Goal: Information Seeking & Learning: Check status

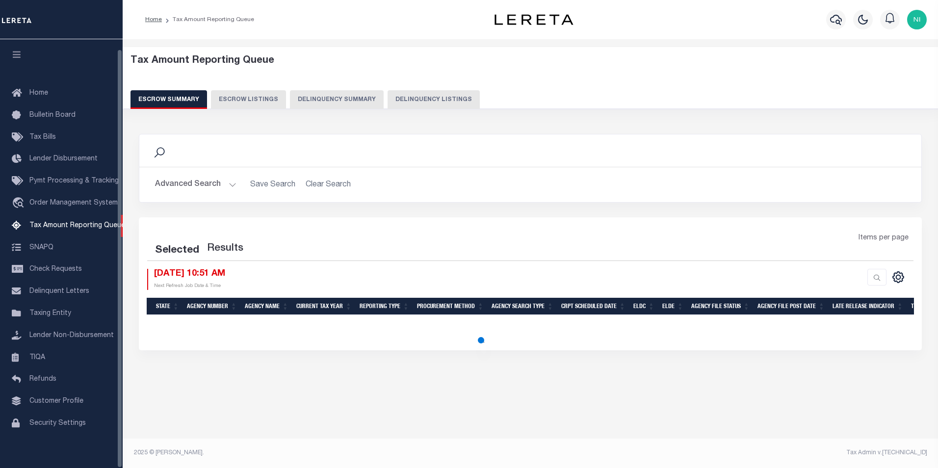
select select "100"
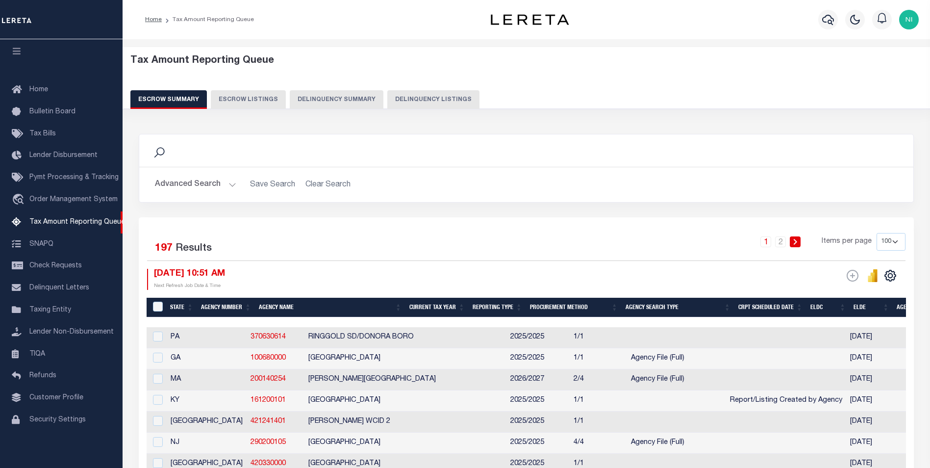
click at [230, 184] on button "Advanced Search" at bounding box center [195, 184] width 81 height 19
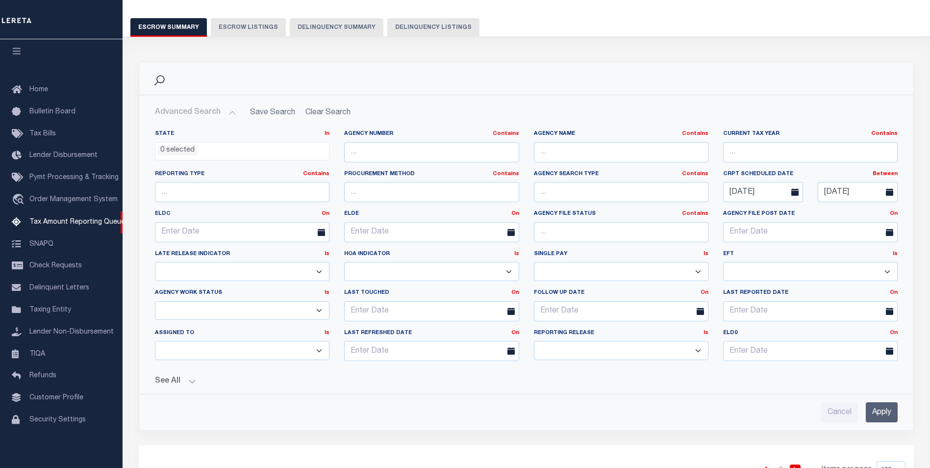
scroll to position [98, 0]
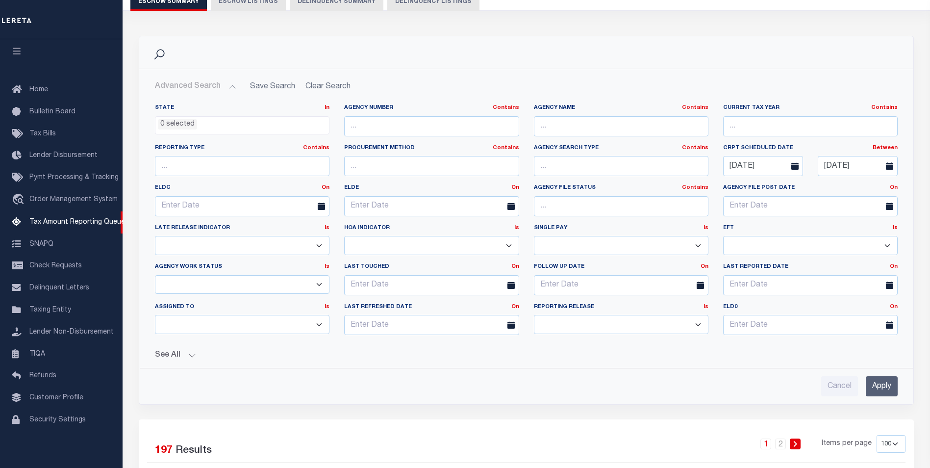
click at [190, 354] on button "See All" at bounding box center [526, 355] width 743 height 9
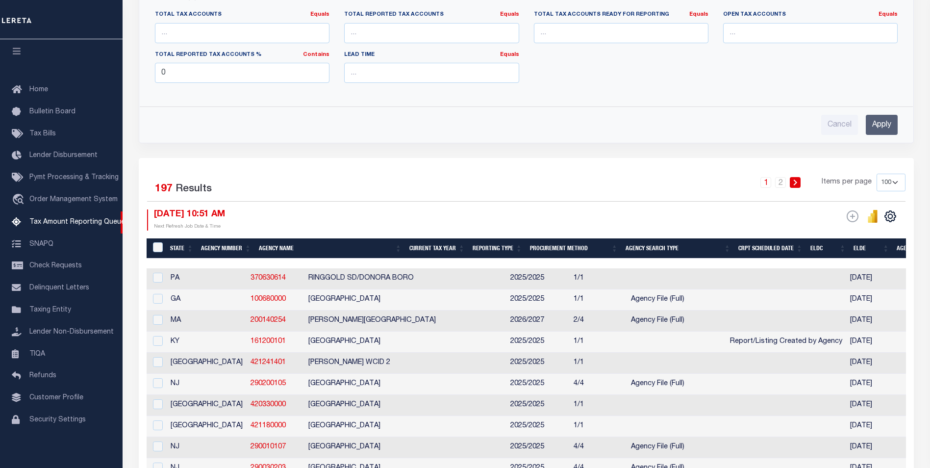
scroll to position [392, 0]
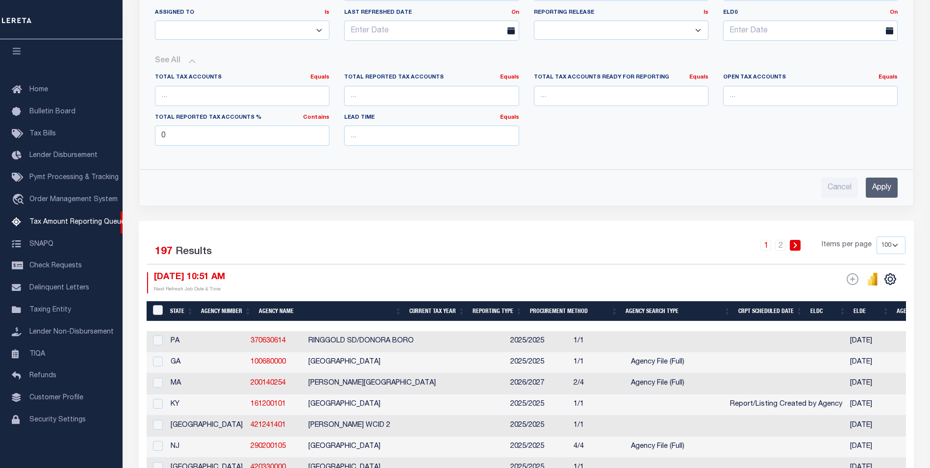
click at [823, 311] on th "ELDC" at bounding box center [828, 311] width 43 height 20
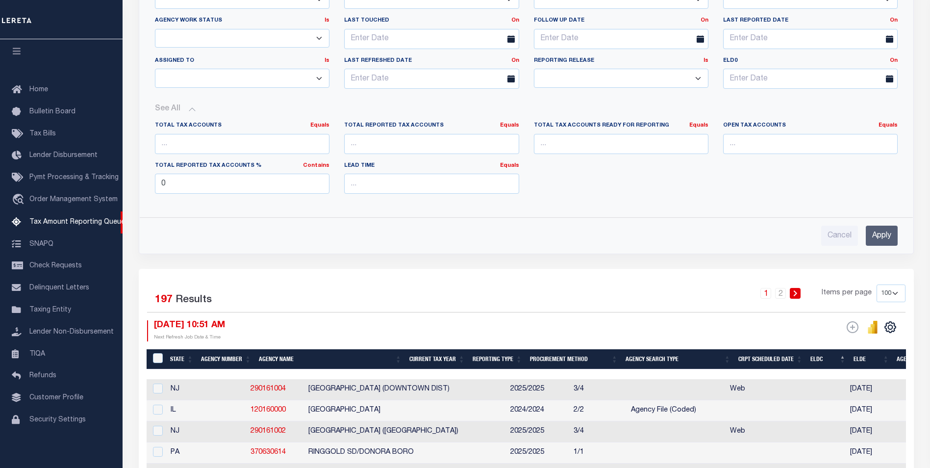
scroll to position [343, 0]
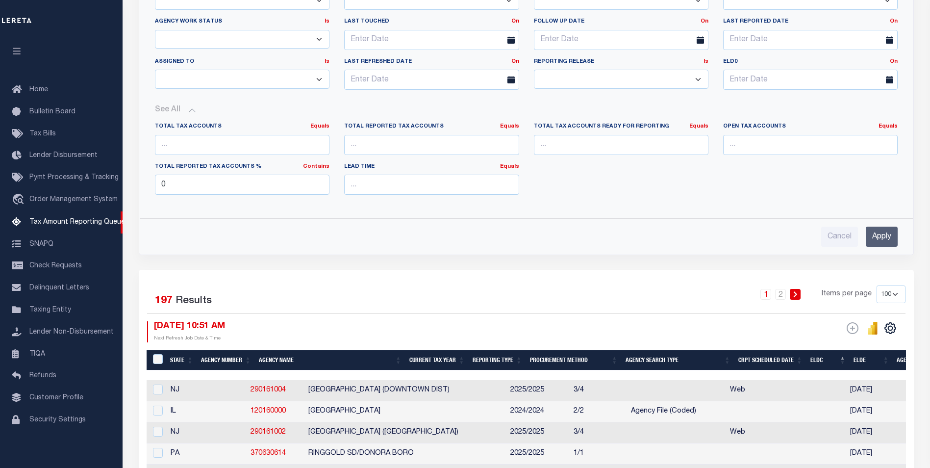
click at [251, 244] on div "Cancel Apply" at bounding box center [526, 237] width 743 height 20
click at [890, 299] on select "10 25 50 100 500" at bounding box center [891, 294] width 29 height 18
select select "500"
click at [877, 285] on select "10 25 50 100 500" at bounding box center [891, 294] width 29 height 18
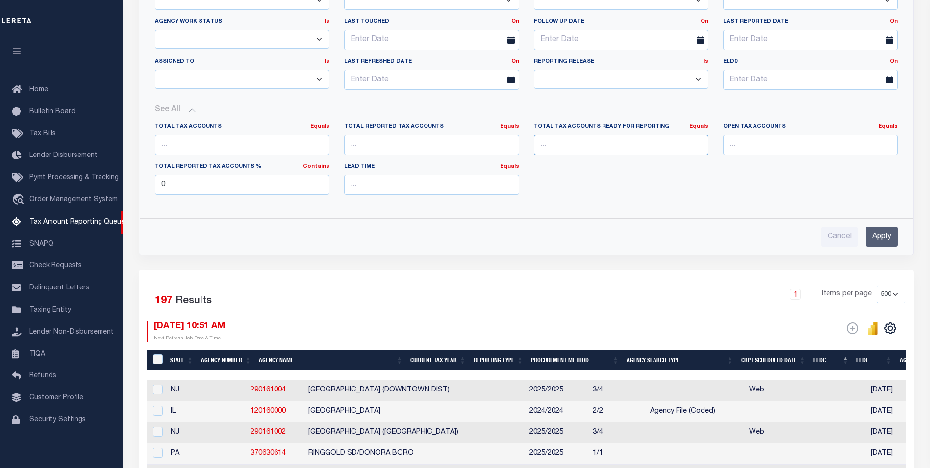
click at [621, 143] on input "number" at bounding box center [621, 145] width 175 height 20
click at [193, 111] on button "See All" at bounding box center [526, 109] width 743 height 9
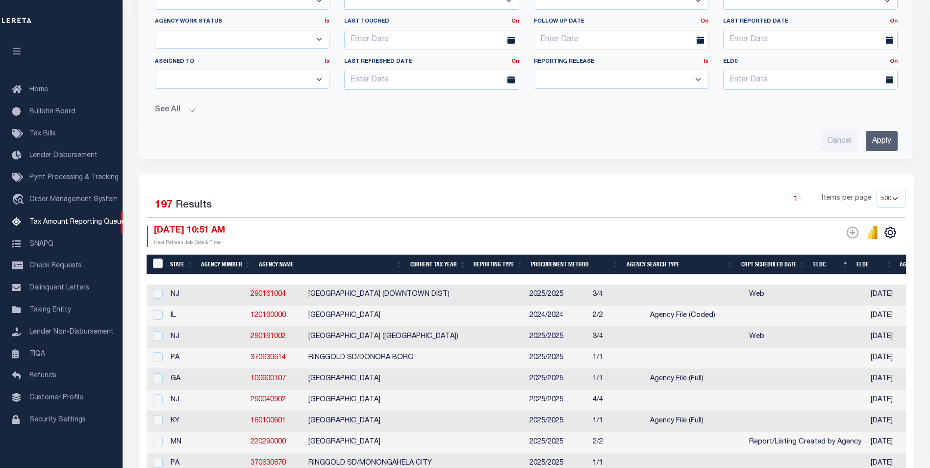
click at [194, 111] on button "See All" at bounding box center [526, 109] width 743 height 9
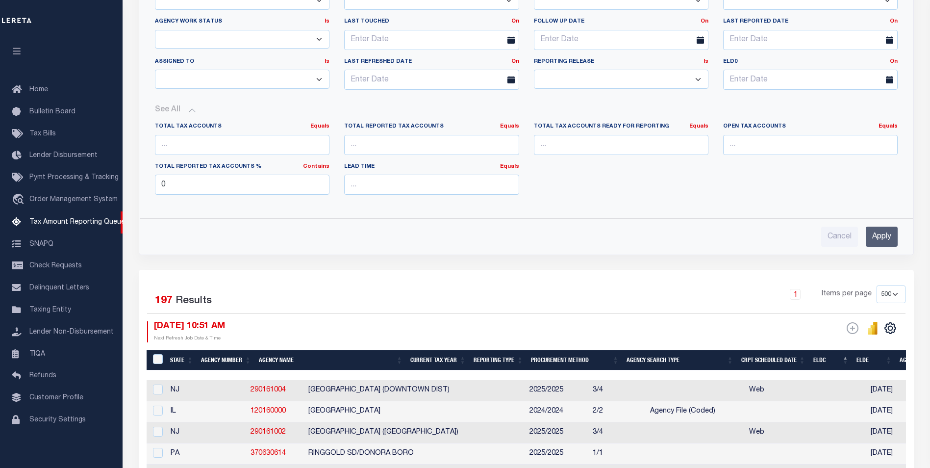
click at [699, 77] on select "Prelim Final" at bounding box center [621, 79] width 175 height 19
select select "P"
click at [534, 70] on select "Prelim Final" at bounding box center [621, 79] width 175 height 19
click at [889, 232] on input "Apply" at bounding box center [882, 237] width 32 height 20
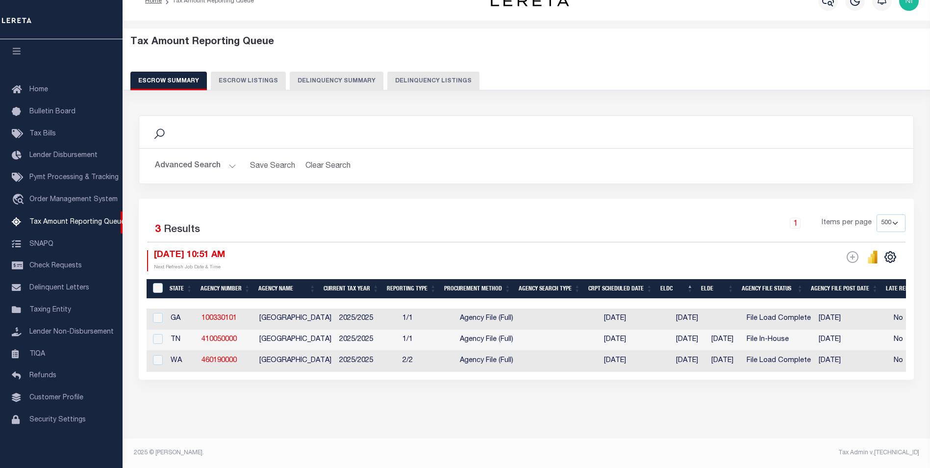
scroll to position [27, 0]
click at [387, 421] on div "Tax Amount Reporting Queue Escrow Summary Escrow Listings In" at bounding box center [527, 234] width 802 height 408
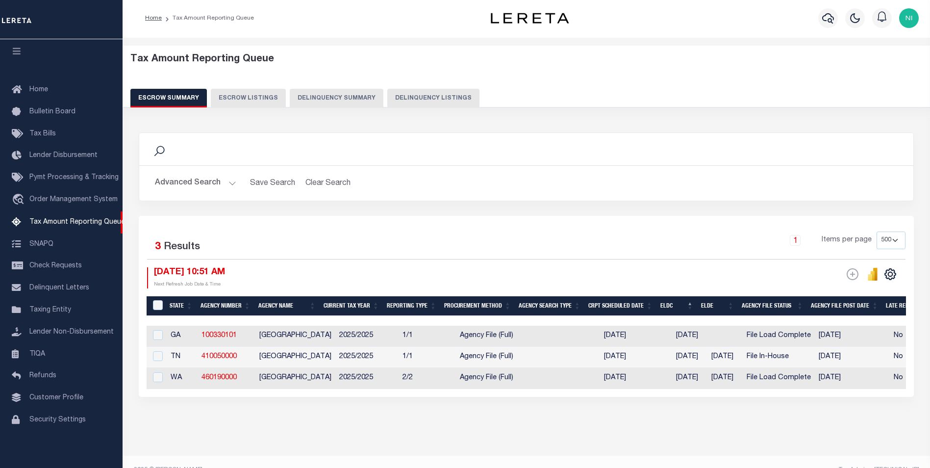
scroll to position [0, 0]
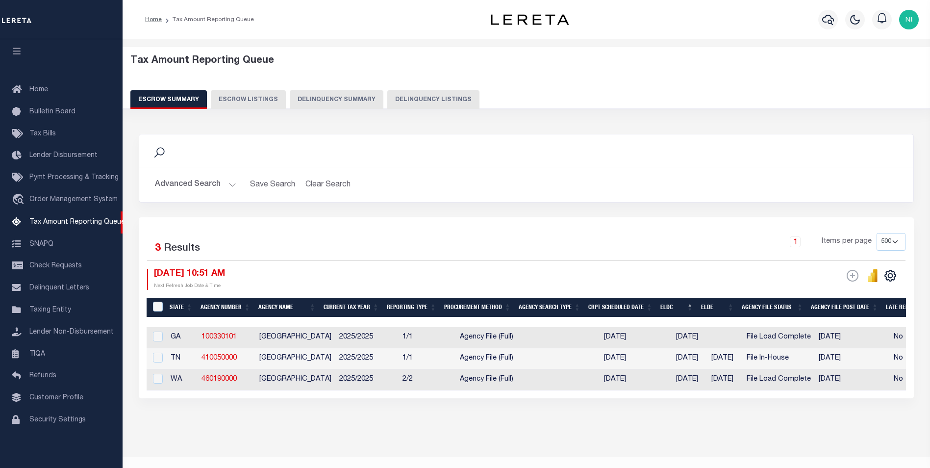
click at [229, 183] on button "Advanced Search" at bounding box center [195, 184] width 81 height 19
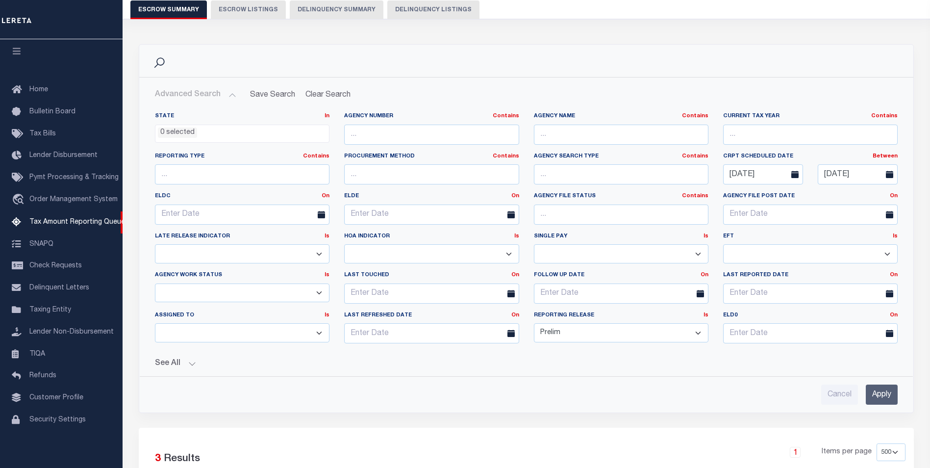
scroll to position [147, 0]
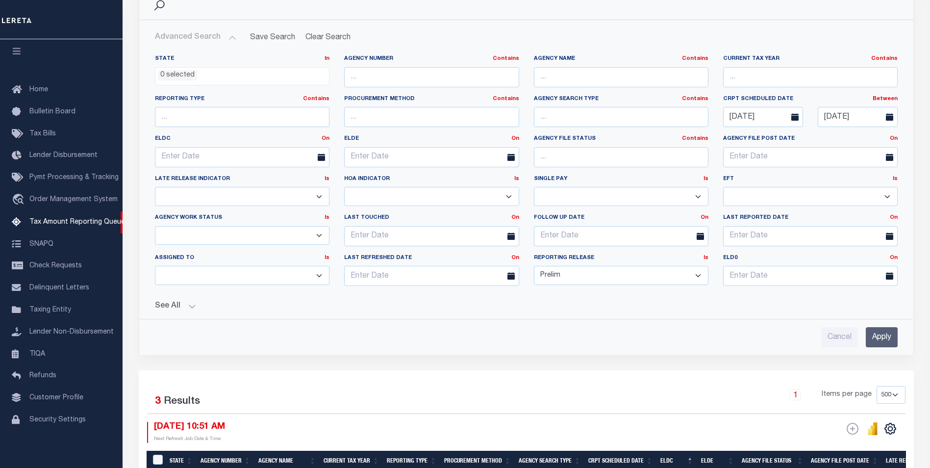
click at [702, 274] on select "Prelim Final" at bounding box center [621, 275] width 175 height 19
select select
click at [534, 266] on select "Prelim Final" at bounding box center [621, 275] width 175 height 19
click at [881, 334] on input "Apply" at bounding box center [882, 337] width 32 height 20
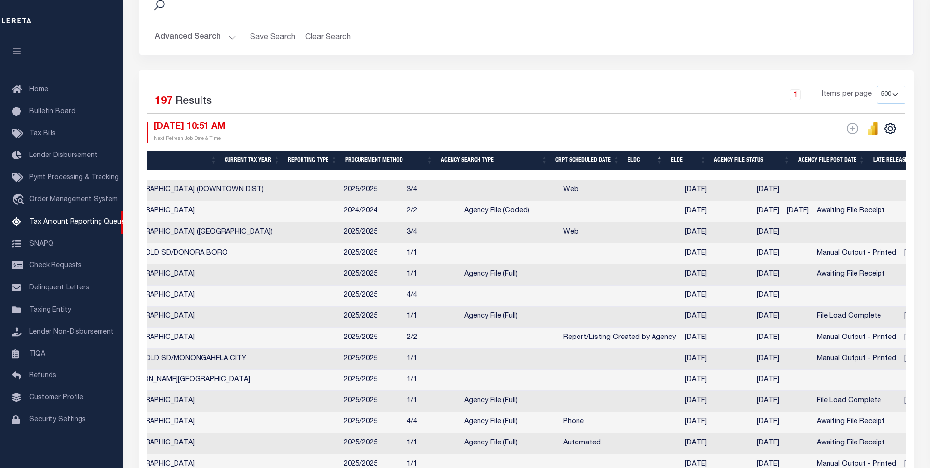
scroll to position [0, 197]
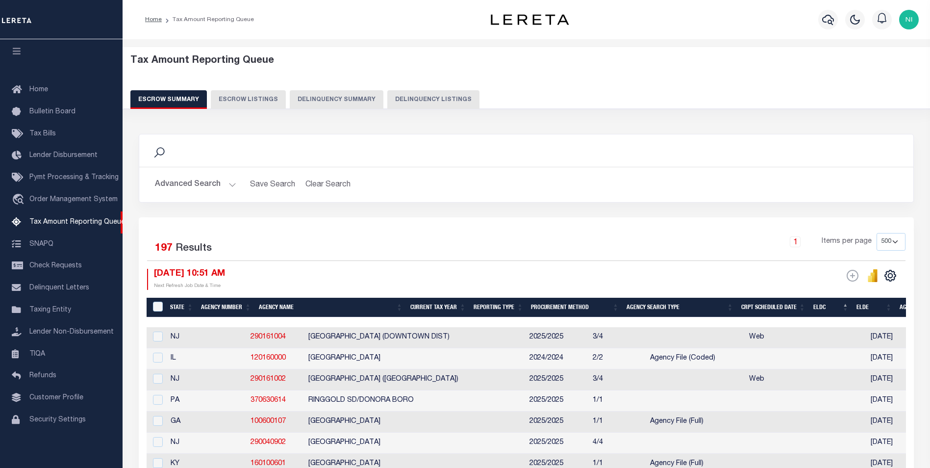
click at [198, 188] on button "Advanced Search" at bounding box center [195, 184] width 81 height 19
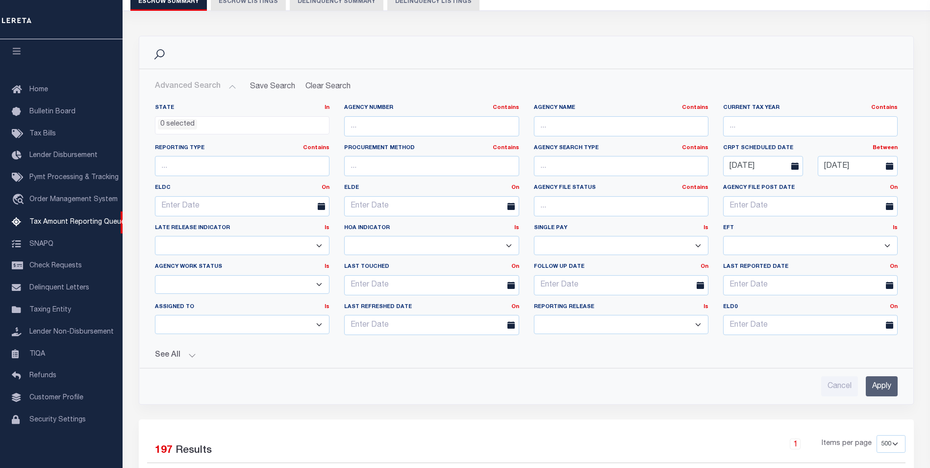
click at [190, 357] on button "See All" at bounding box center [526, 355] width 743 height 9
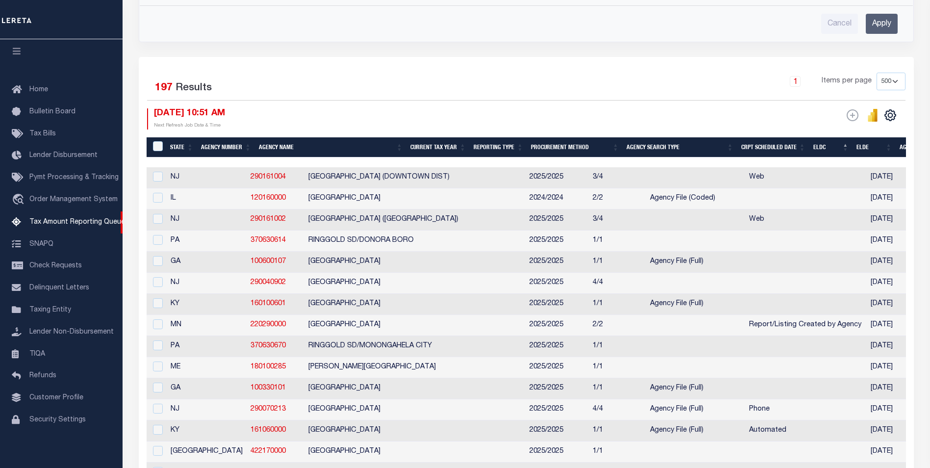
scroll to position [638, 0]
